Goal: Information Seeking & Learning: Learn about a topic

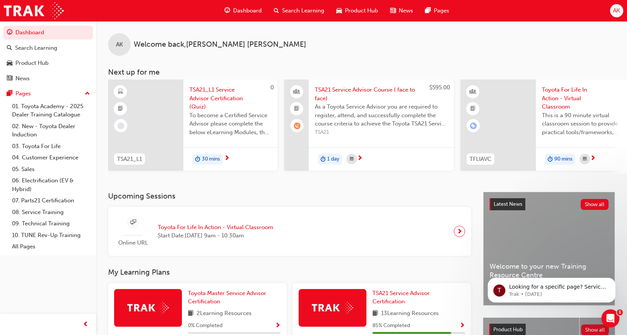
click at [616, 9] on span "AK" at bounding box center [616, 10] width 7 height 9
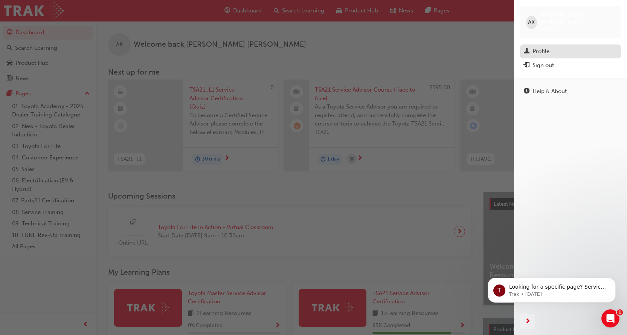
click at [551, 47] on div "Profile" at bounding box center [569, 51] width 93 height 9
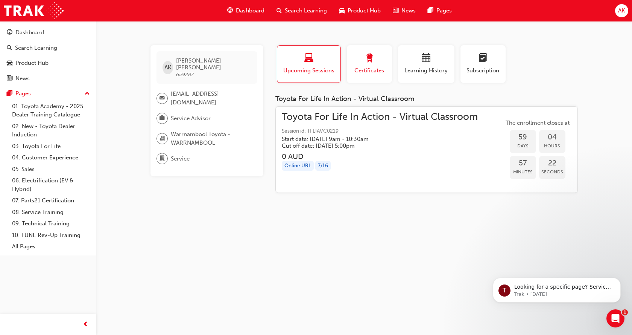
click at [364, 64] on div "button" at bounding box center [370, 59] width 34 height 12
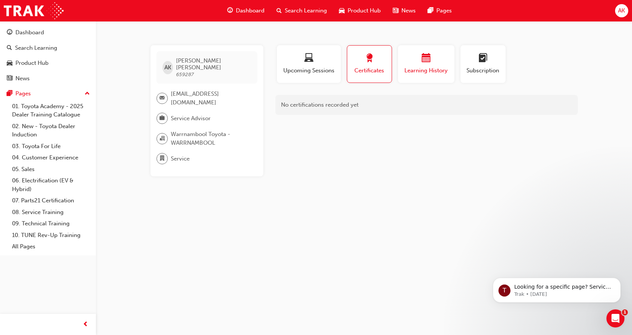
click at [418, 50] on button "Learning History" at bounding box center [426, 64] width 56 height 38
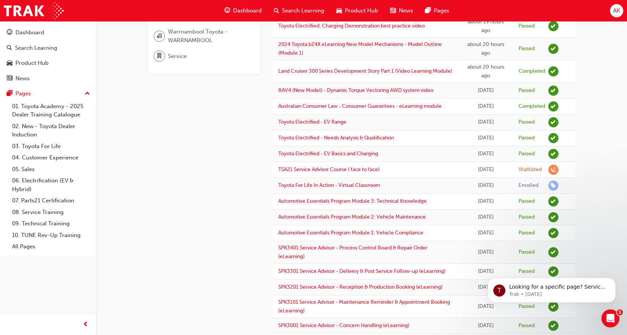
scroll to position [113, 0]
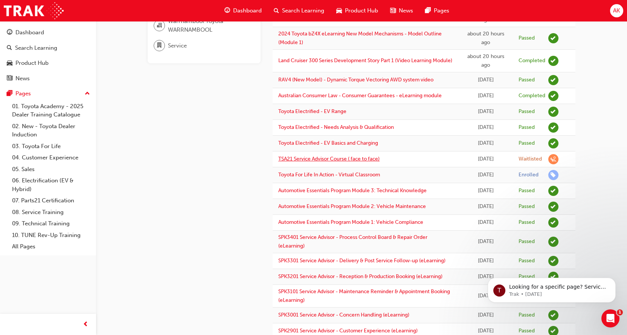
click at [351, 156] on link "TSA21 Service Advisor Course ( face to face)" at bounding box center [328, 158] width 101 height 6
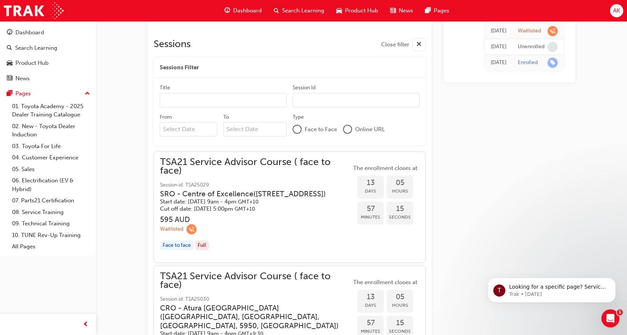
scroll to position [419, 0]
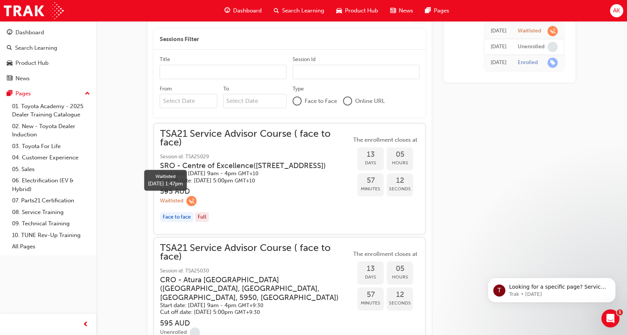
click at [190, 199] on span "learningRecordVerb_WAITLIST-icon" at bounding box center [191, 201] width 10 height 10
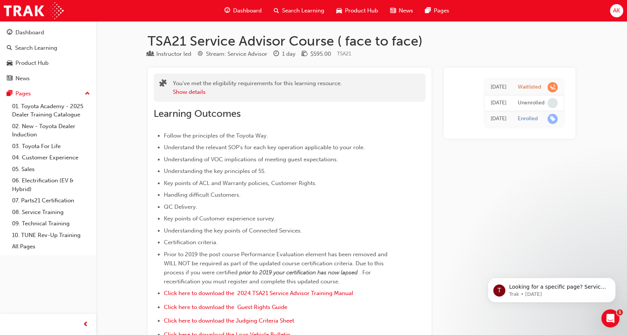
scroll to position [0, 0]
click at [243, 11] on span "Dashboard" at bounding box center [247, 10] width 29 height 9
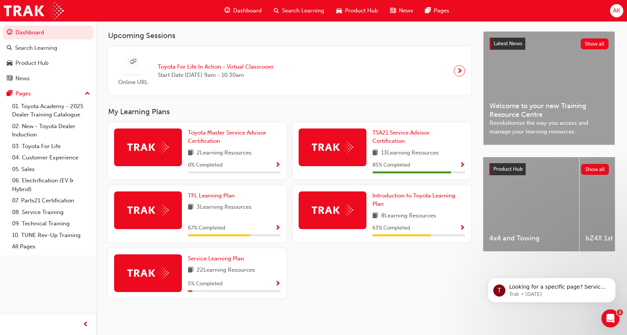
scroll to position [163, 0]
click at [610, 315] on icon "Open Intercom Messenger" at bounding box center [609, 317] width 12 height 12
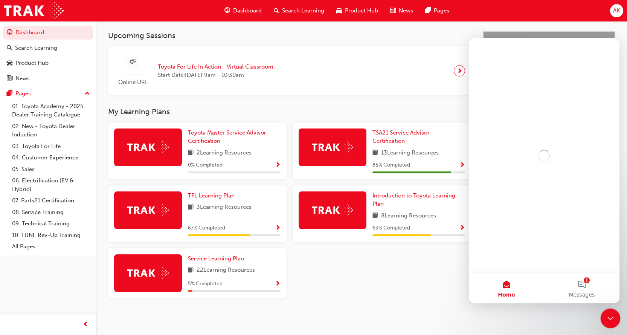
scroll to position [0, 0]
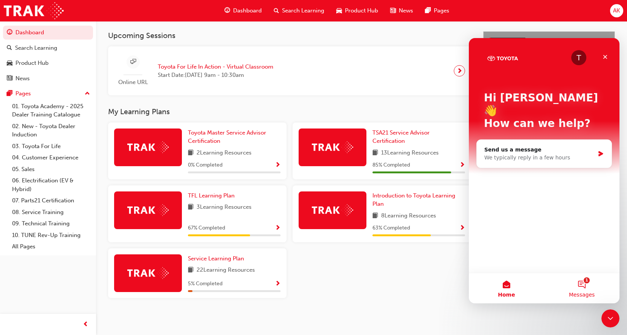
click at [581, 289] on button "1 Messages" at bounding box center [581, 288] width 75 height 30
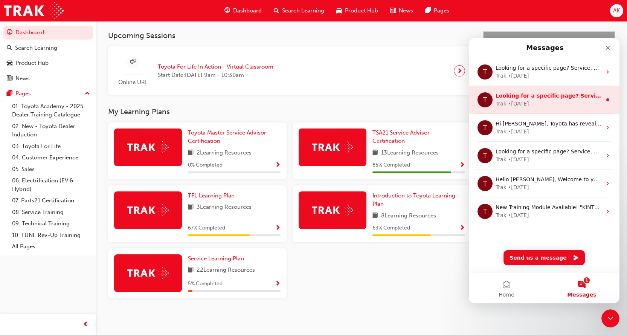
click at [521, 108] on div "T Looking for a specific page? Service, Service Advisor Trak • [DATE]" at bounding box center [544, 100] width 151 height 28
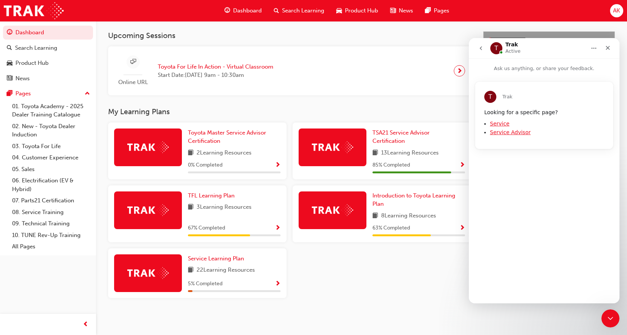
click at [484, 48] on button "go back" at bounding box center [480, 48] width 14 height 14
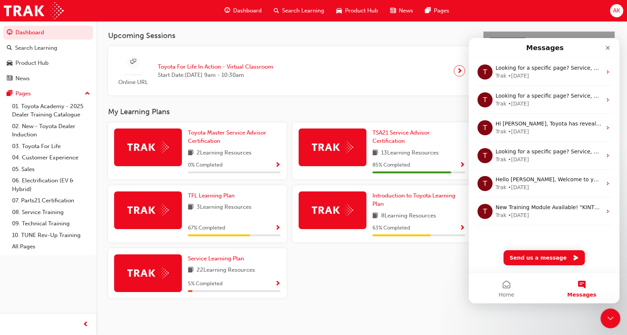
click at [605, 320] on icon "Close Intercom Messenger" at bounding box center [608, 316] width 9 height 9
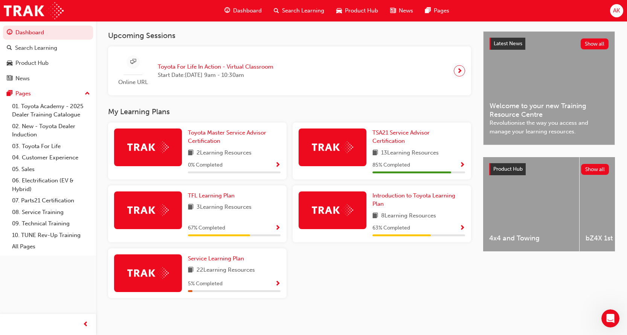
click at [368, 272] on div "Toyota Master Service Advisor Certification 2 Learning Resources 0 % Completed …" at bounding box center [289, 212] width 369 height 181
click at [280, 111] on h3 "My Learning Plans" at bounding box center [289, 111] width 363 height 9
